Goal: Complete application form: Complete application form

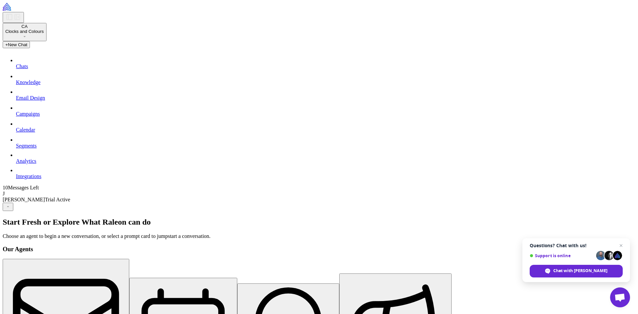
type input "*****"
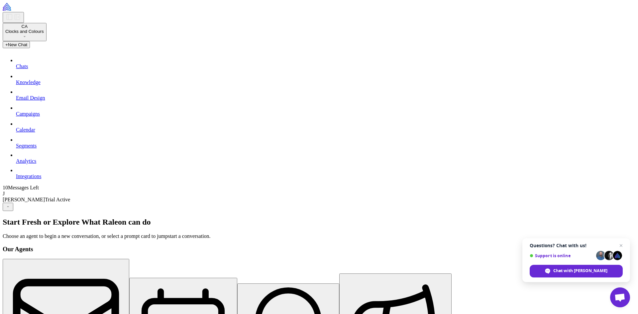
type input "**********"
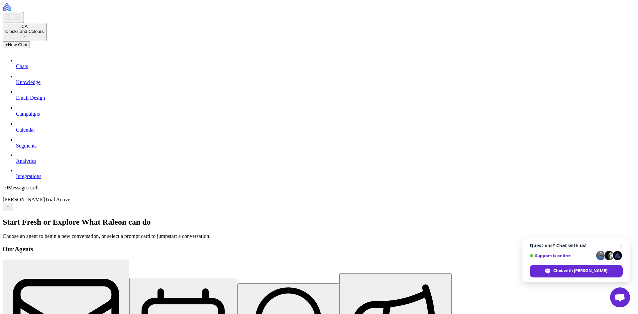
select select "********"
click at [622, 247] on span "Close chat" at bounding box center [621, 246] width 8 height 8
